Goal: Transaction & Acquisition: Purchase product/service

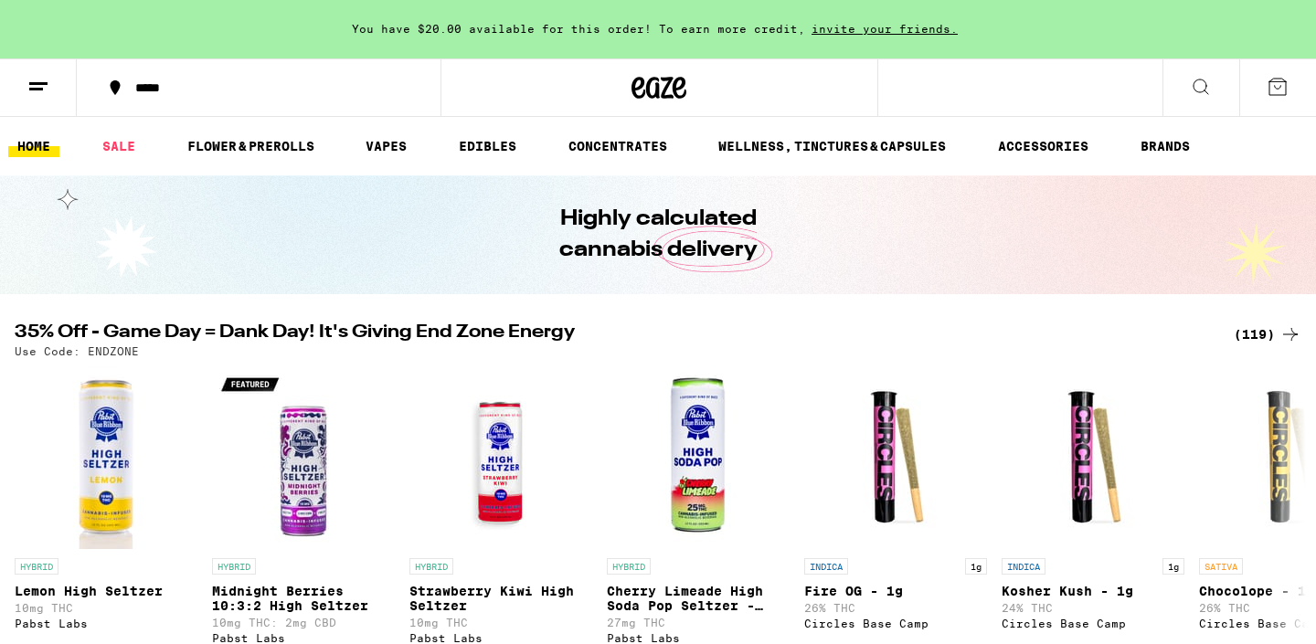
click at [1258, 335] on div "(119)" at bounding box center [1268, 335] width 68 height 22
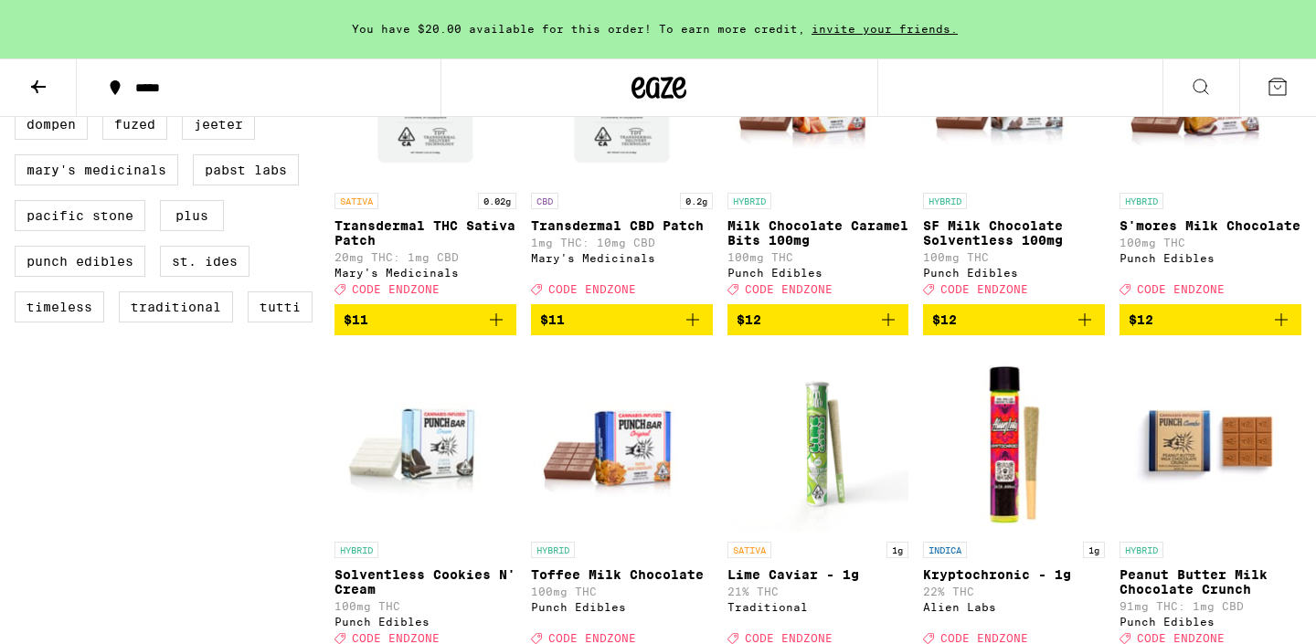
scroll to position [1378, 0]
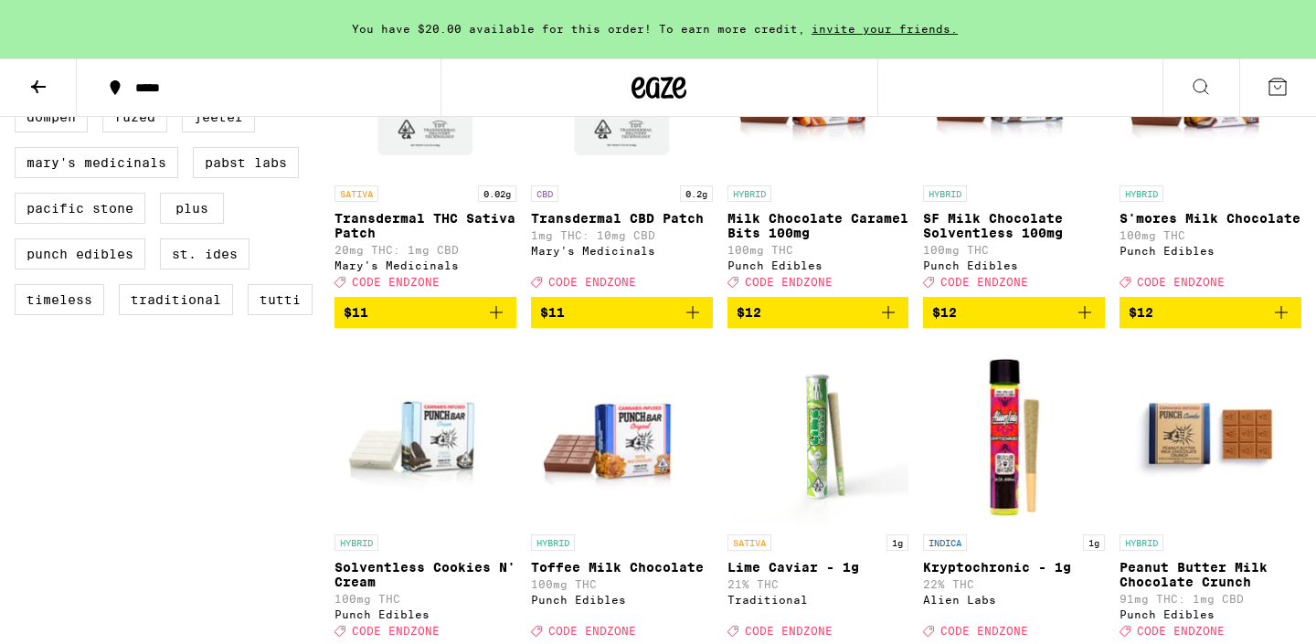
click at [1280, 324] on icon "Add to bag" at bounding box center [1282, 313] width 22 height 22
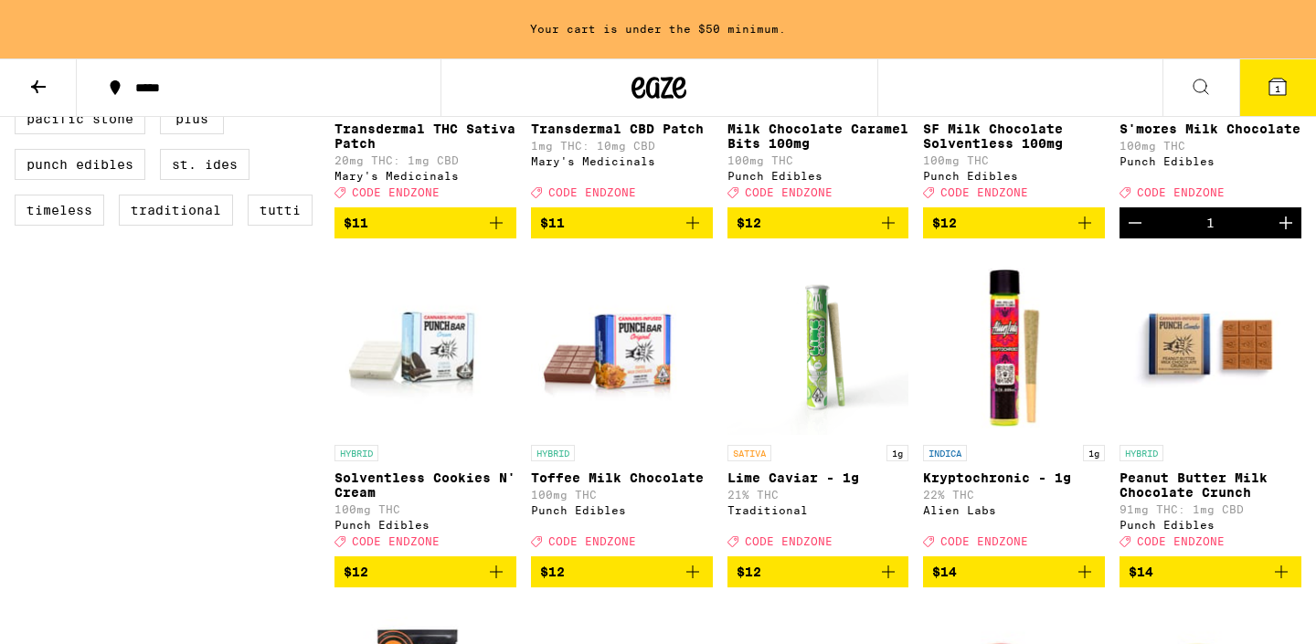
scroll to position [1549, 0]
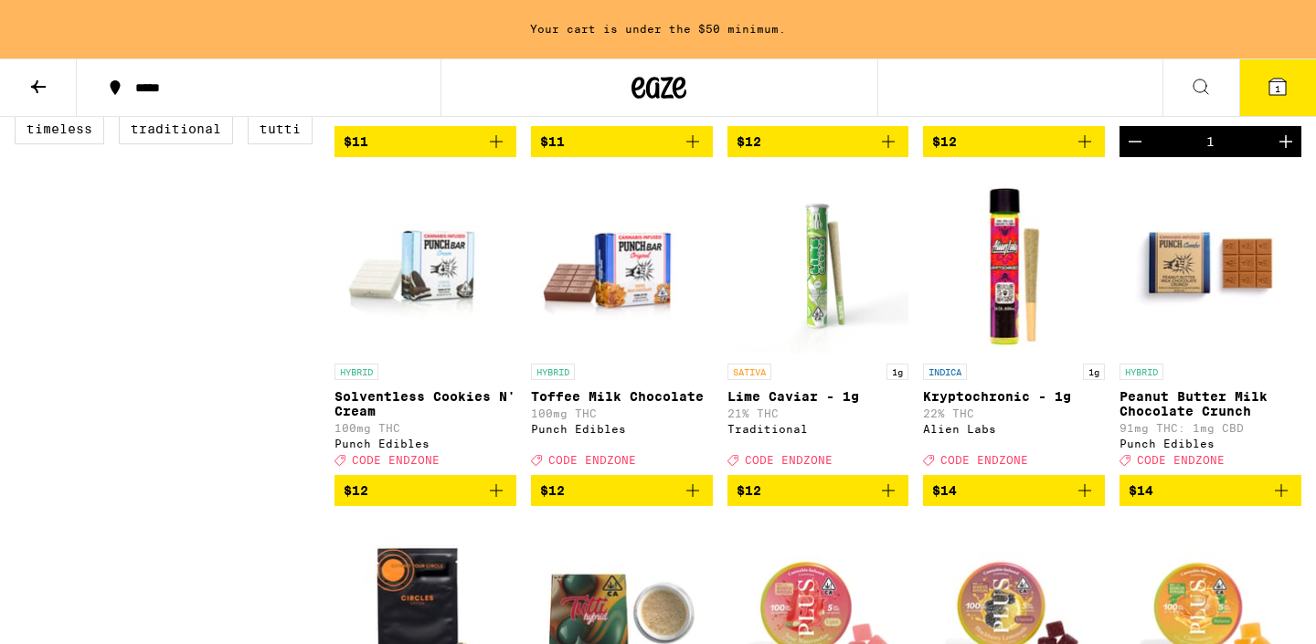
click at [491, 502] on icon "Add to bag" at bounding box center [496, 491] width 22 height 22
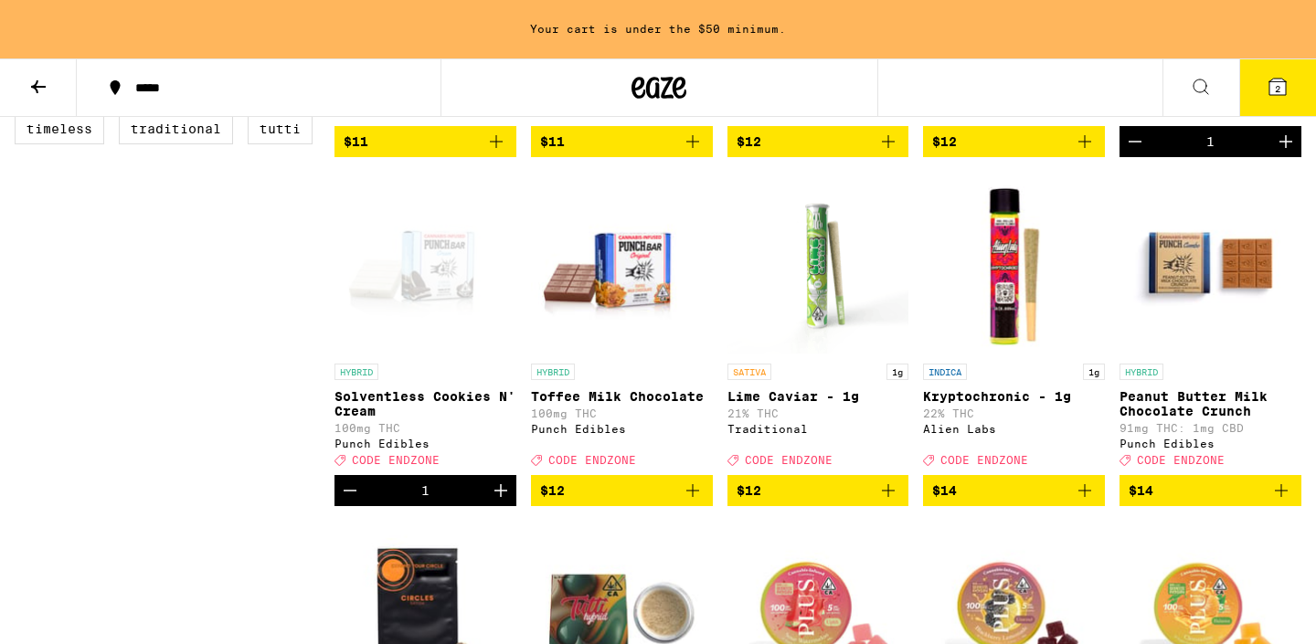
click at [1283, 502] on icon "Add to bag" at bounding box center [1282, 491] width 22 height 22
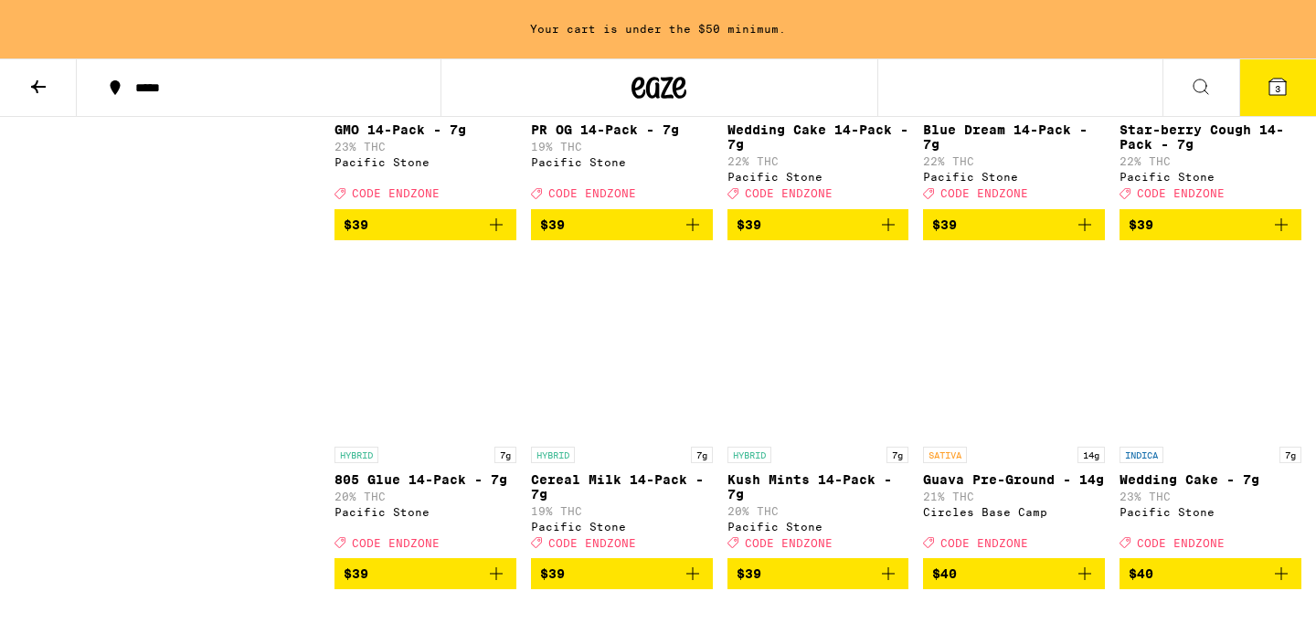
scroll to position [6007, 0]
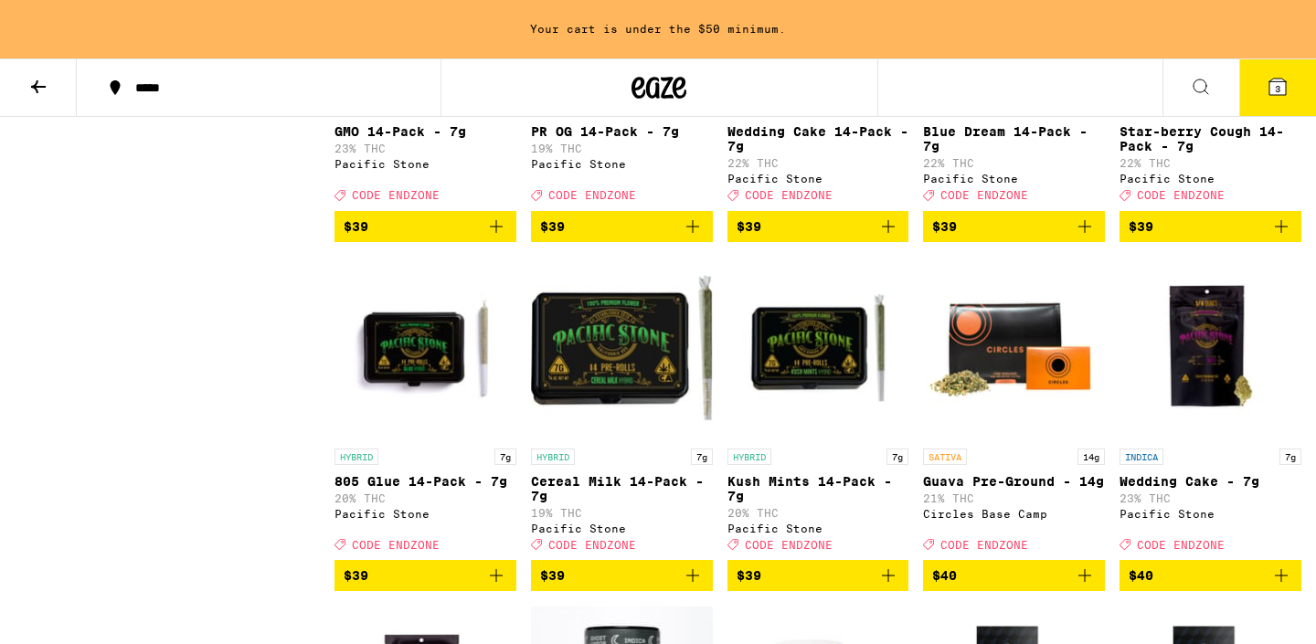
click at [1093, 238] on icon "Add to bag" at bounding box center [1085, 227] width 22 height 22
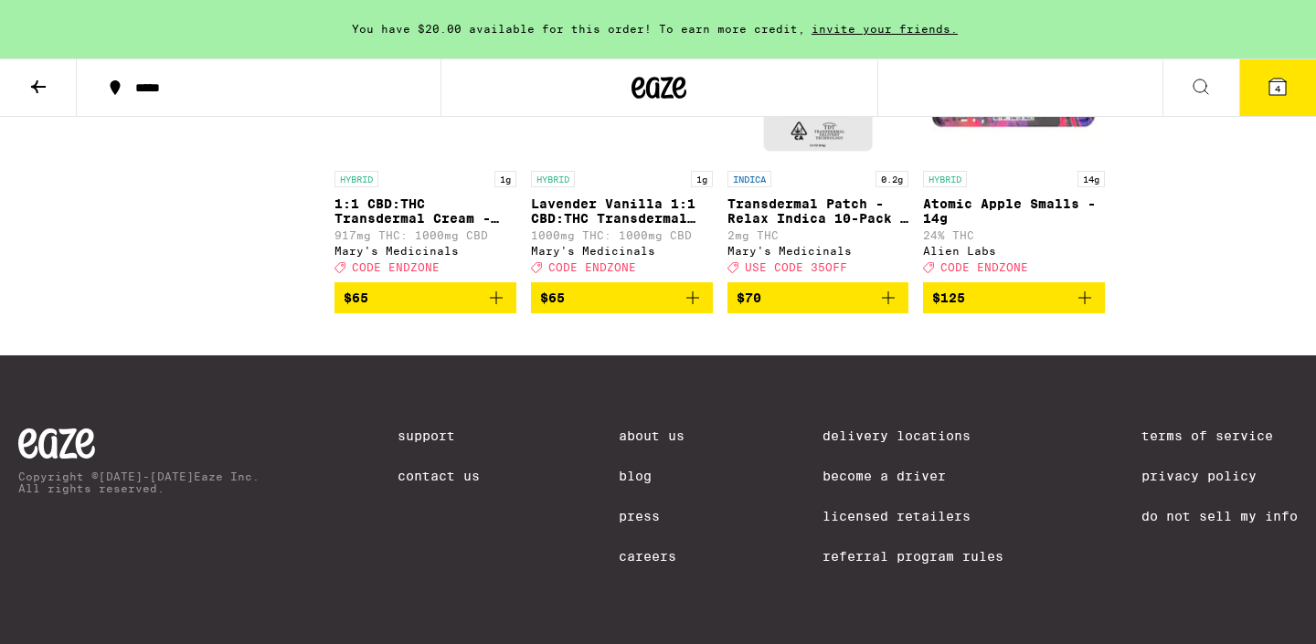
scroll to position [8517, 0]
click at [1270, 85] on icon at bounding box center [1278, 87] width 16 height 16
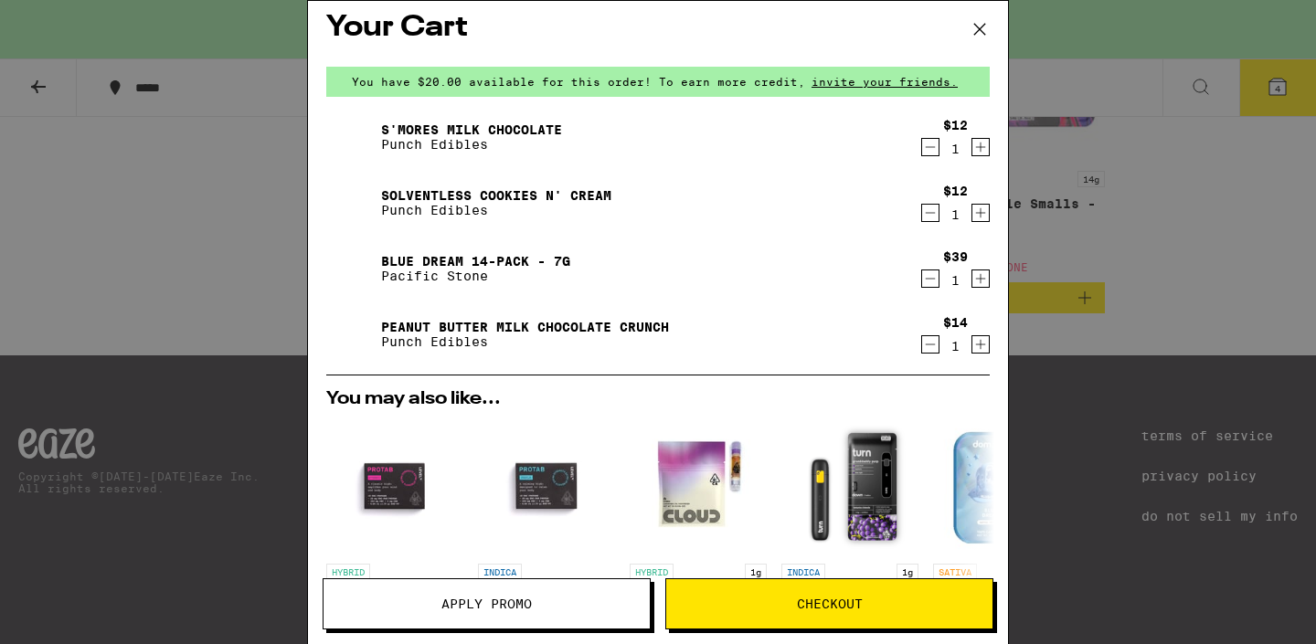
scroll to position [10, 0]
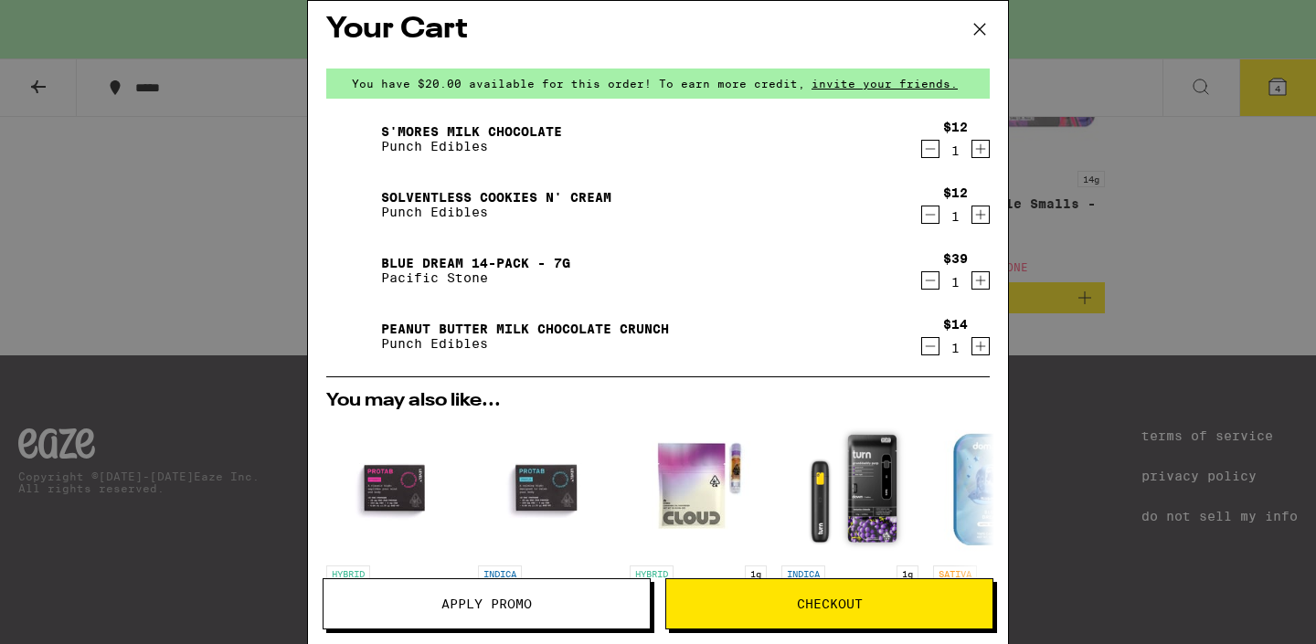
click at [931, 343] on icon "Decrement" at bounding box center [930, 347] width 16 height 22
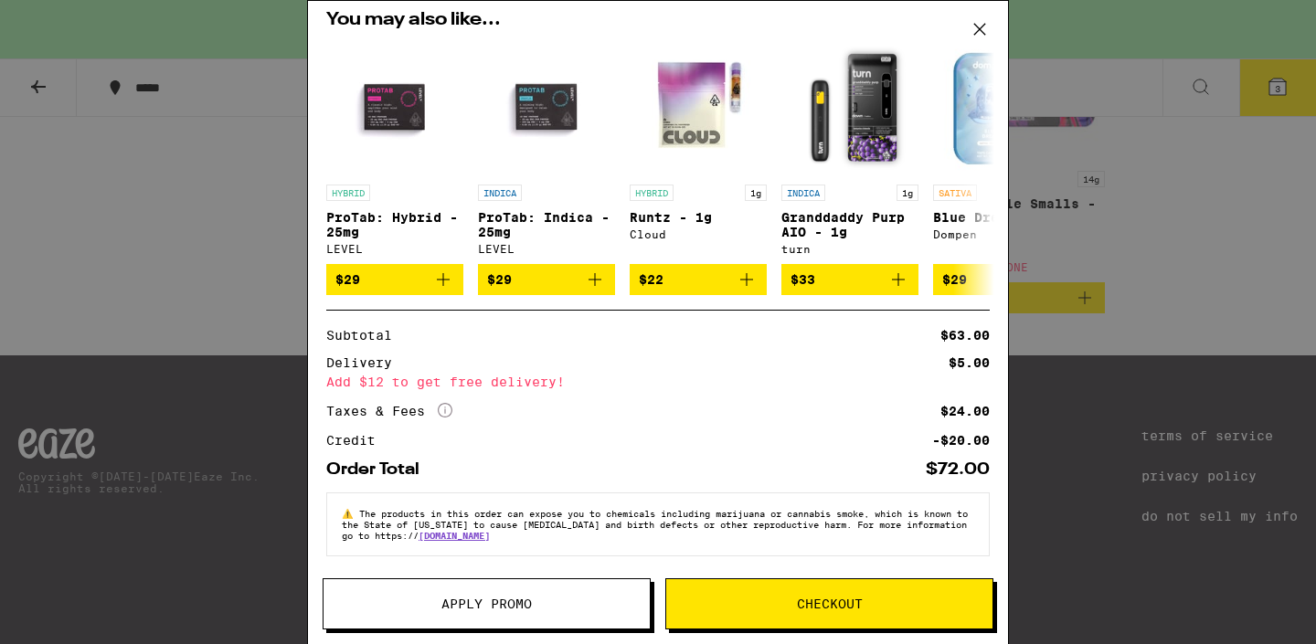
scroll to position [0, 0]
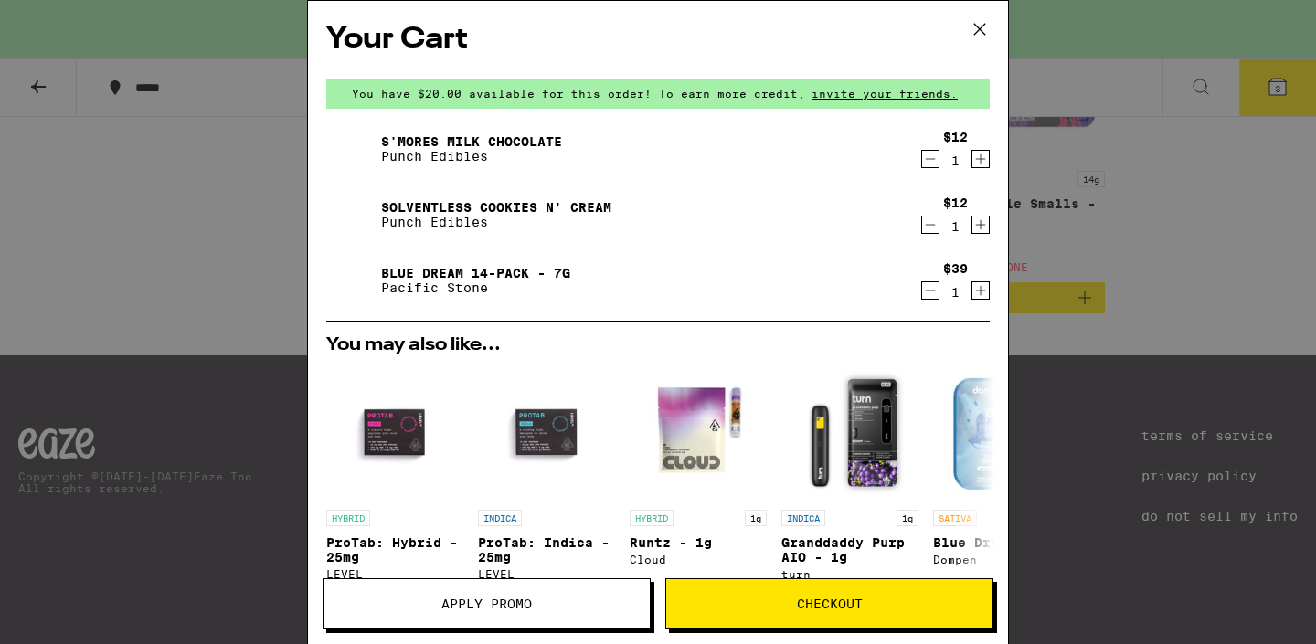
click at [1200, 356] on div "Your Cart You have $20.00 available for this order! To earn more credit, invite…" at bounding box center [658, 322] width 1316 height 644
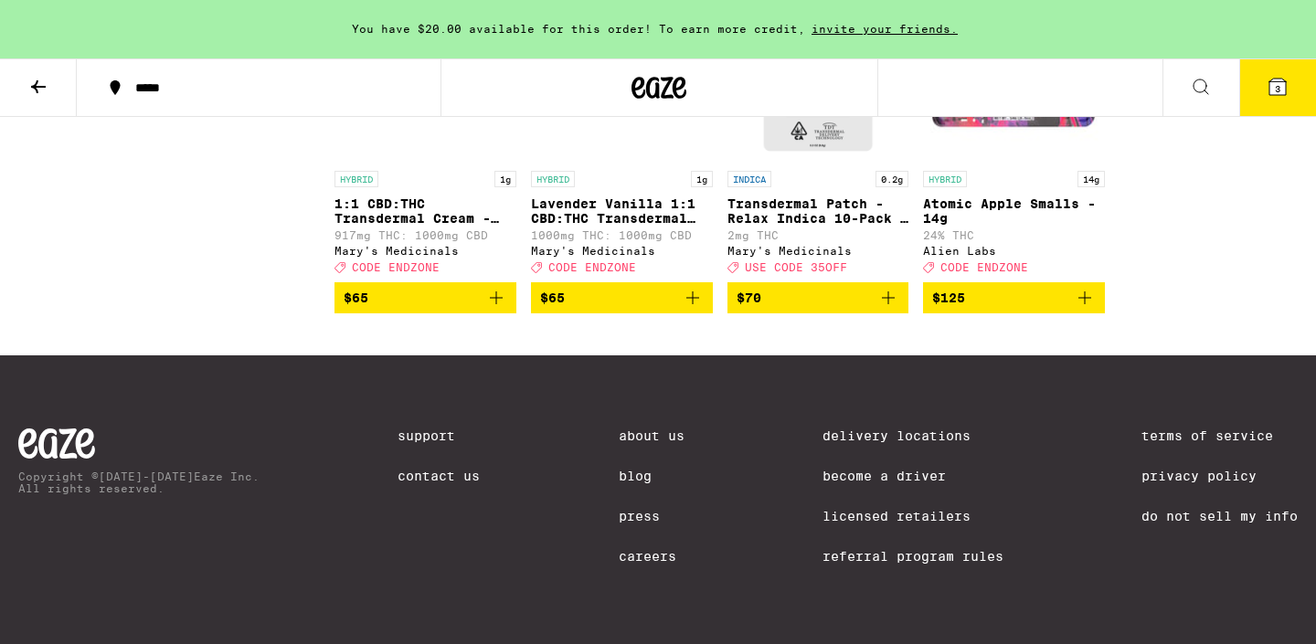
click at [1267, 92] on icon at bounding box center [1278, 87] width 22 height 22
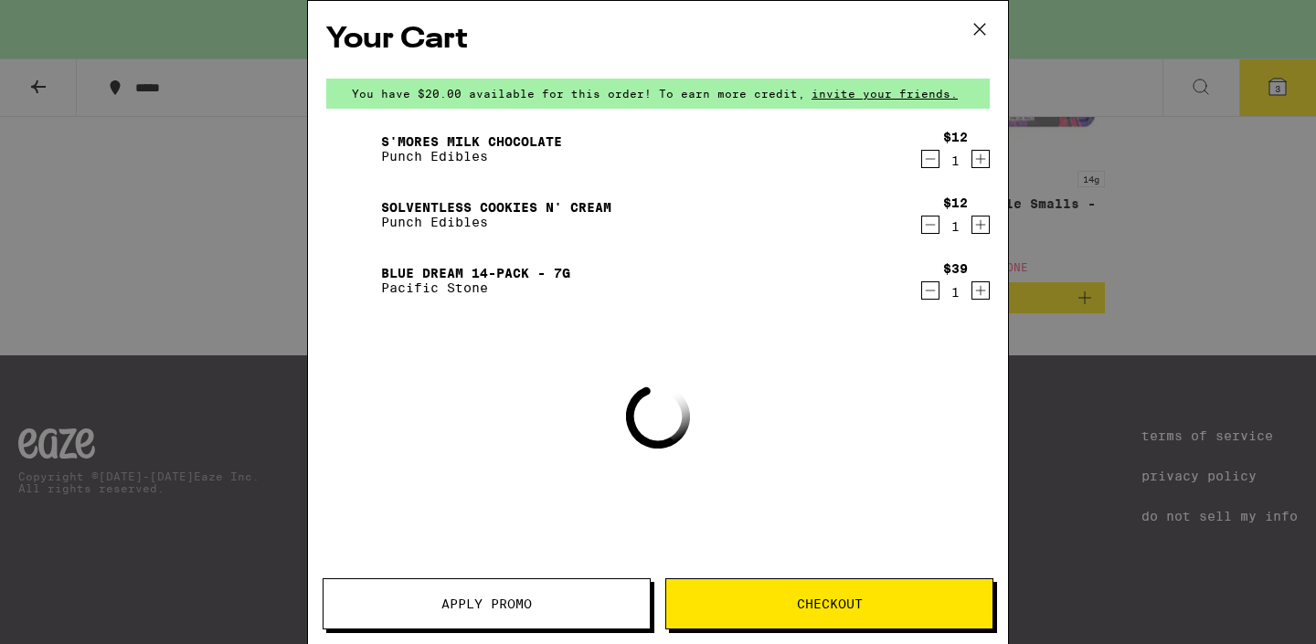
click at [496, 598] on span "Apply Promo" at bounding box center [487, 604] width 91 height 13
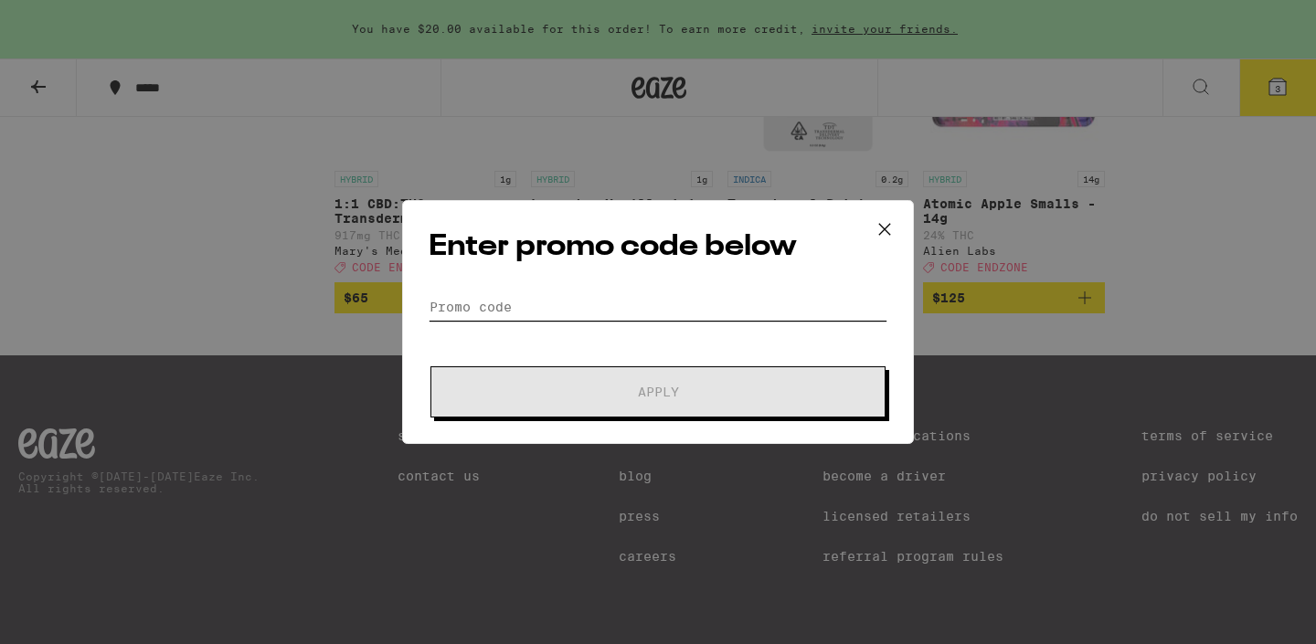
click at [513, 304] on input "Promo Code" at bounding box center [658, 306] width 459 height 27
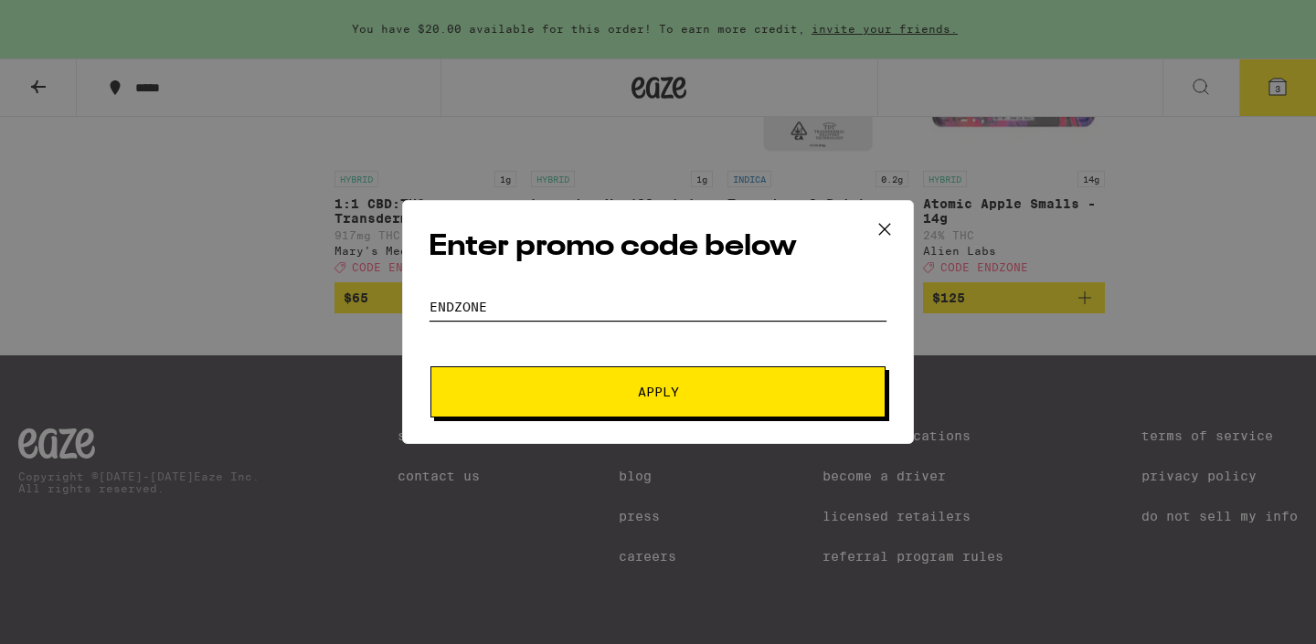
type input "endzone"
click at [540, 372] on button "Apply" at bounding box center [658, 392] width 455 height 51
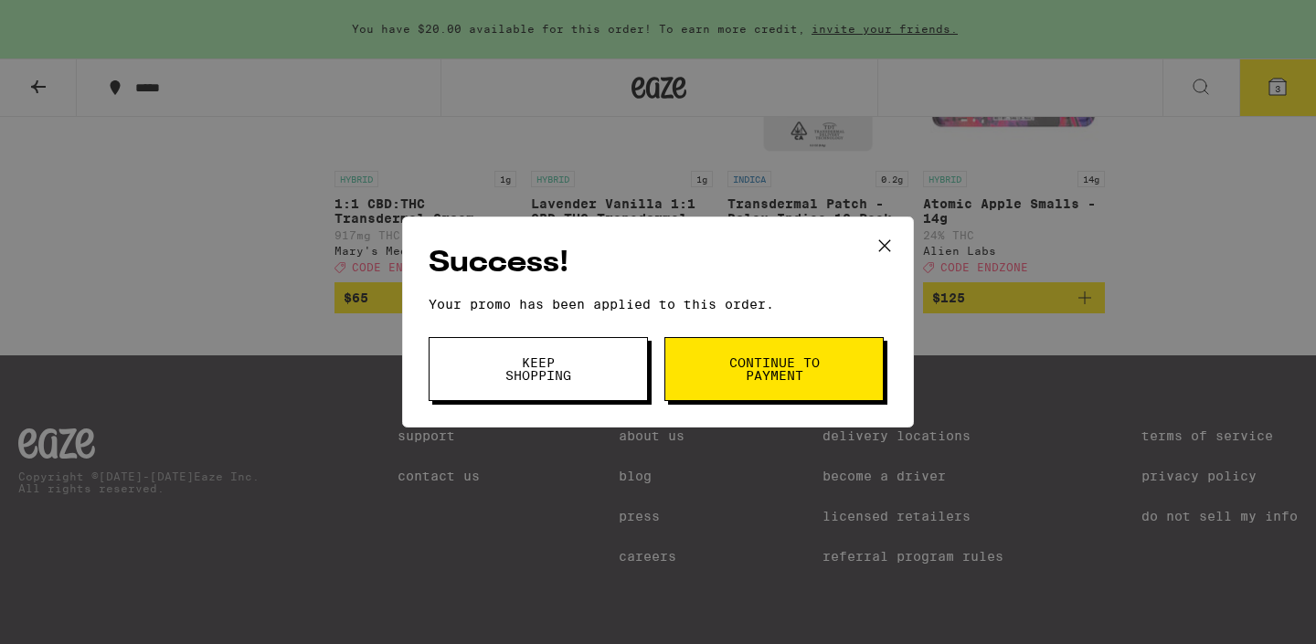
click at [713, 353] on button "Continue to payment" at bounding box center [774, 369] width 219 height 64
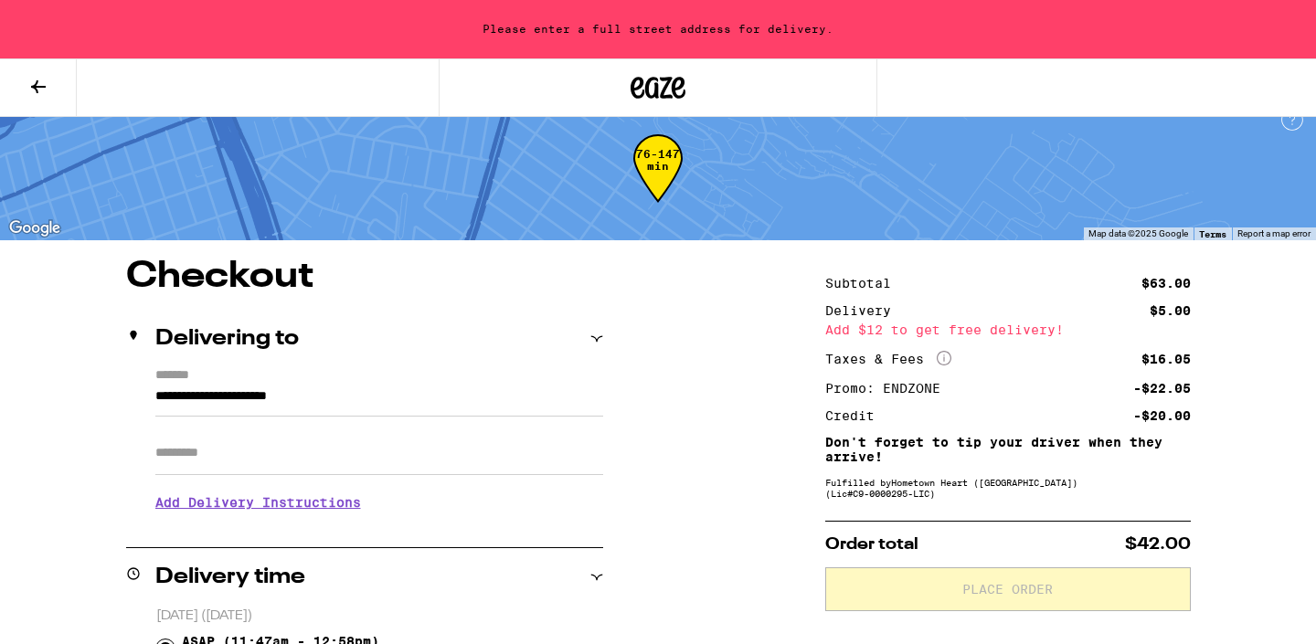
scroll to position [23, 0]
